Goal: Task Accomplishment & Management: Manage account settings

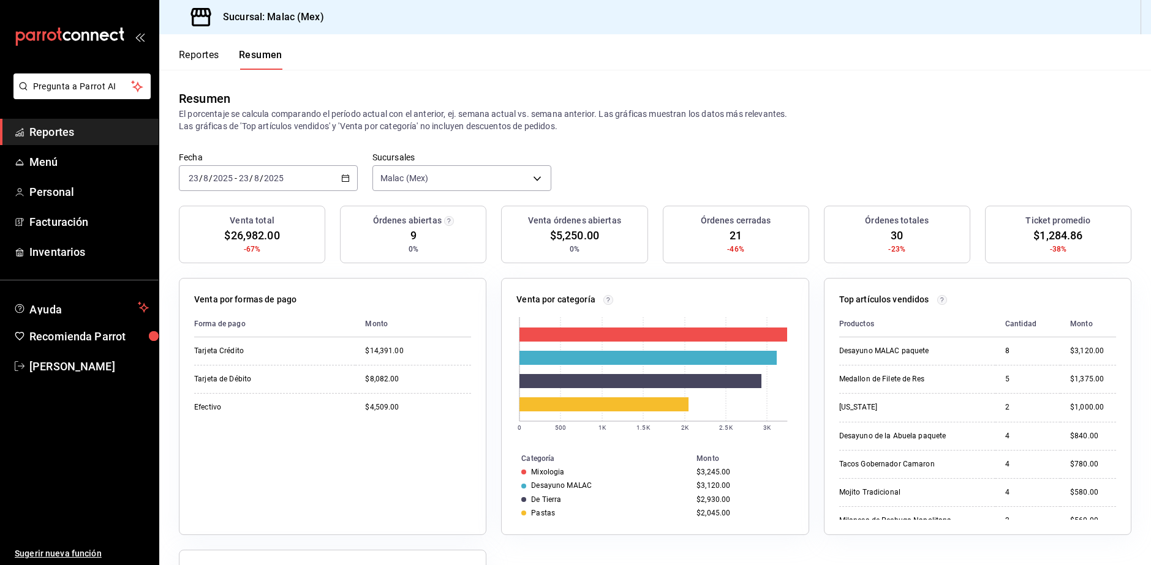
click at [205, 51] on button "Reportes" at bounding box center [199, 59] width 40 height 21
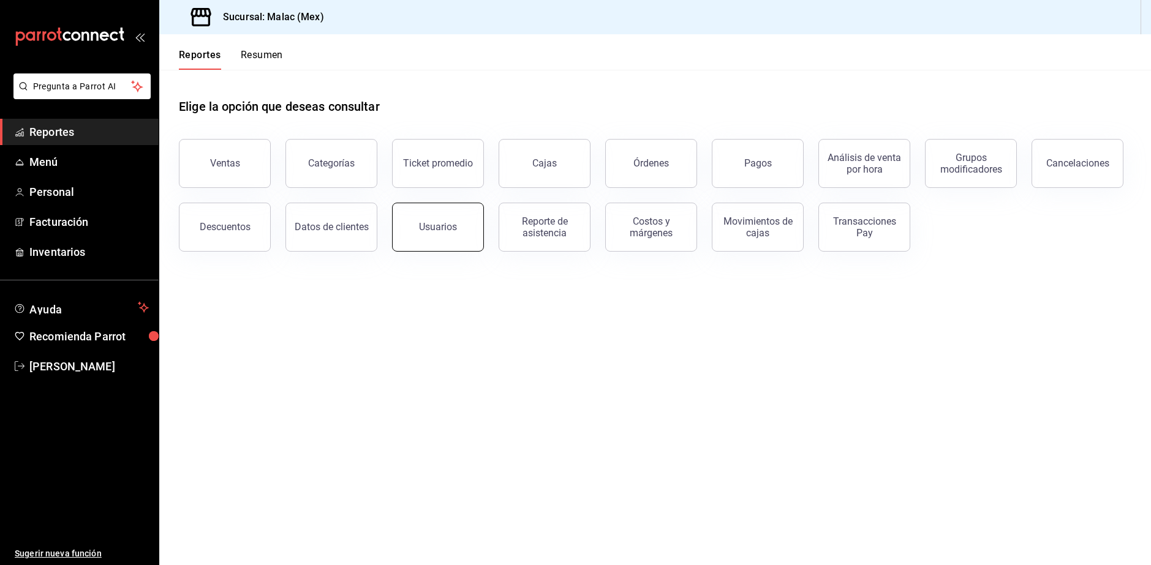
click at [449, 225] on div "Usuarios" at bounding box center [438, 227] width 38 height 12
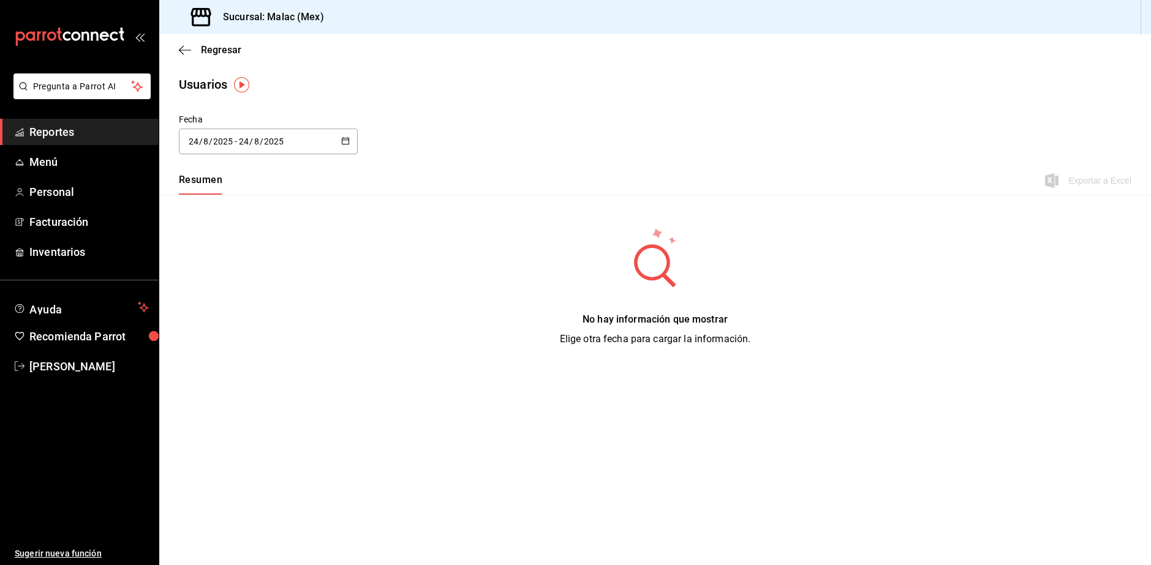
click at [329, 143] on div "[DATE] [DATE] - [DATE] [DATE]" at bounding box center [268, 142] width 179 height 26
click at [256, 263] on li "Mes actual" at bounding box center [237, 263] width 116 height 28
type input "[DATE]"
type input "1"
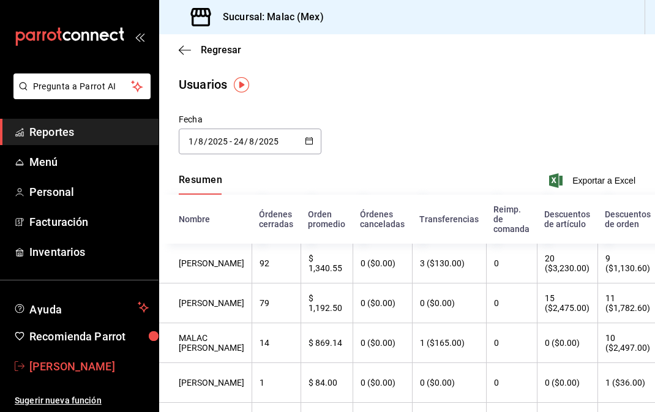
click at [83, 363] on span "[PERSON_NAME]" at bounding box center [88, 366] width 119 height 17
